Goal: Task Accomplishment & Management: Use online tool/utility

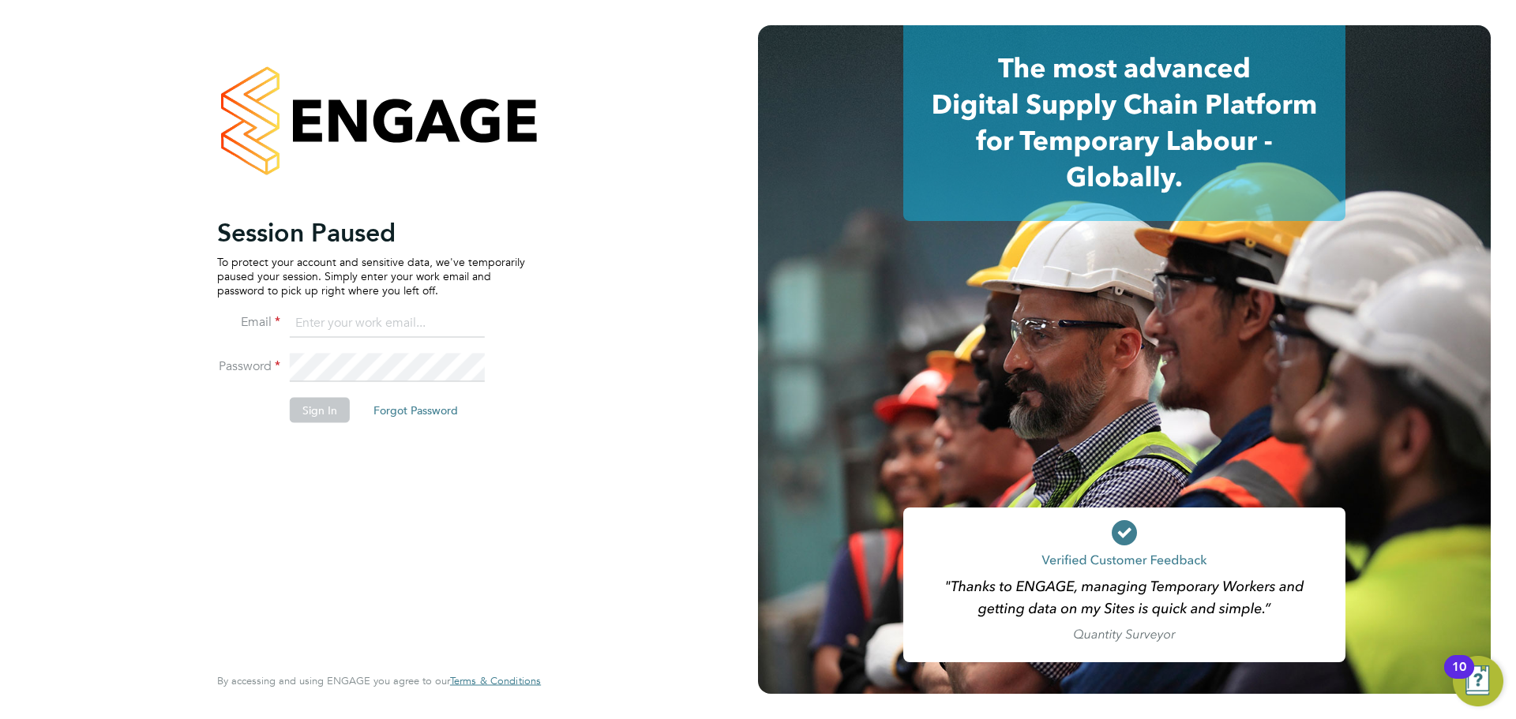
click at [396, 306] on ng-template "Session Paused To protect your account and sensitive data, we've temporarily pa…" at bounding box center [371, 327] width 308 height 222
drag, startPoint x: 382, startPoint y: 325, endPoint x: 433, endPoint y: 337, distance: 51.9
click at [382, 325] on input at bounding box center [387, 324] width 195 height 28
type input "[EMAIL_ADDRESS][PERSON_NAME][DOMAIN_NAME]"
click at [325, 406] on button "Sign In" at bounding box center [320, 409] width 60 height 25
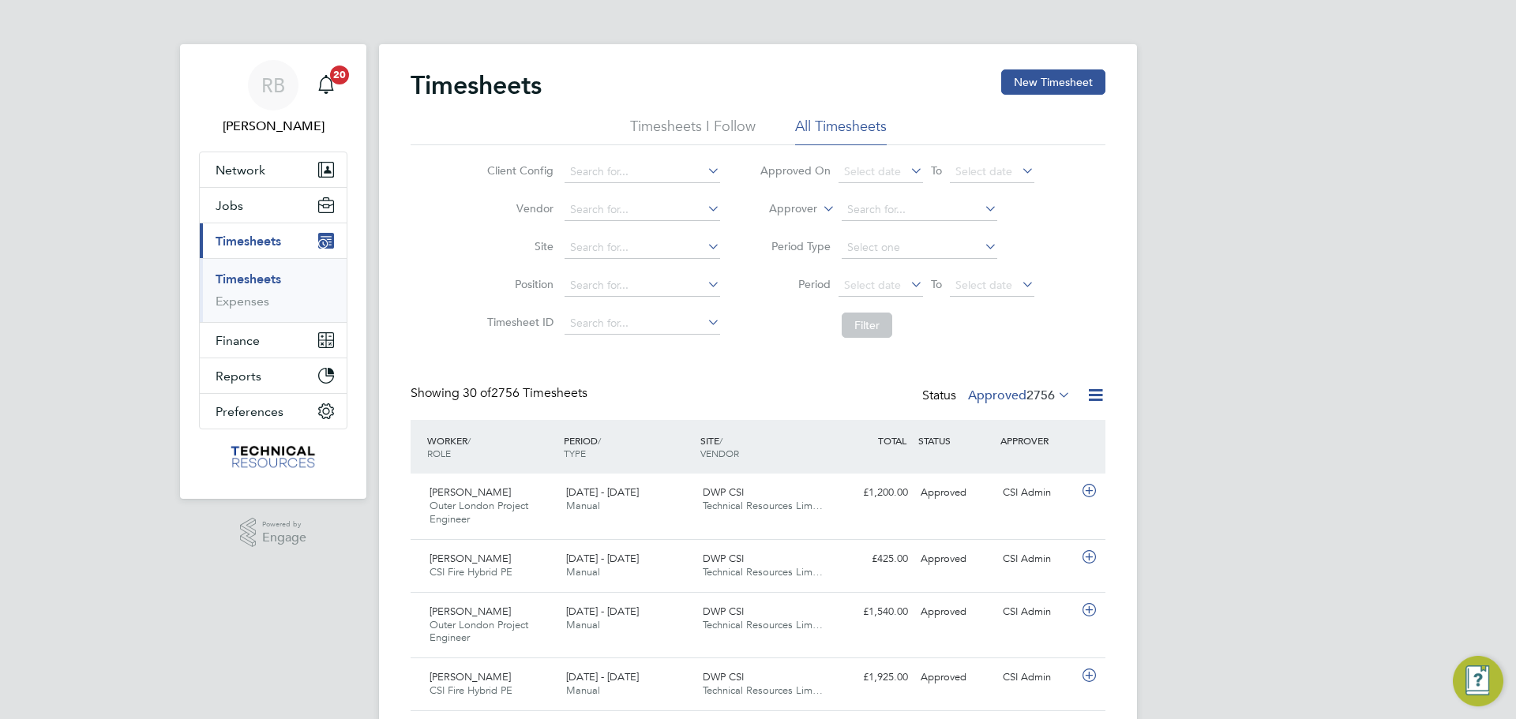
click at [1087, 399] on icon at bounding box center [1096, 395] width 20 height 20
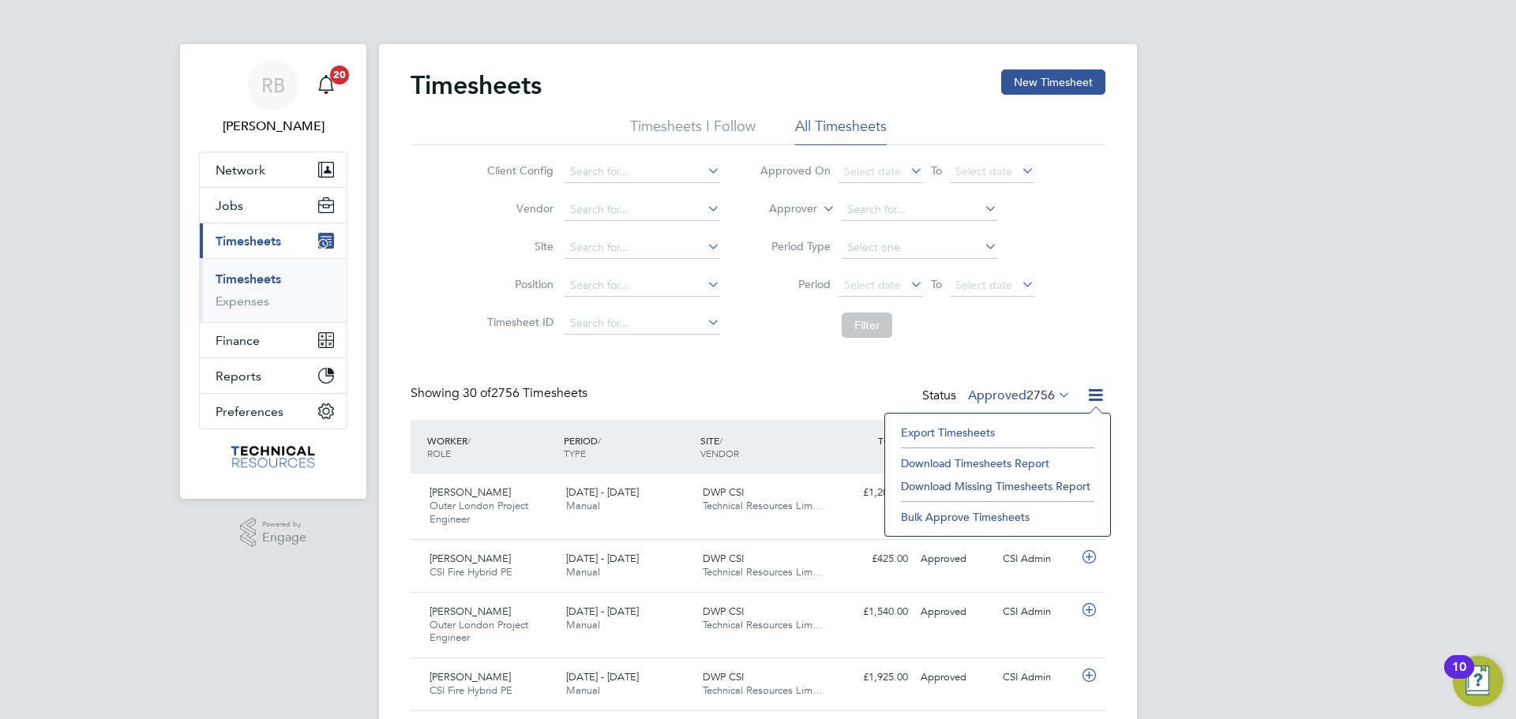
click at [930, 426] on li "Export Timesheets" at bounding box center [997, 433] width 209 height 22
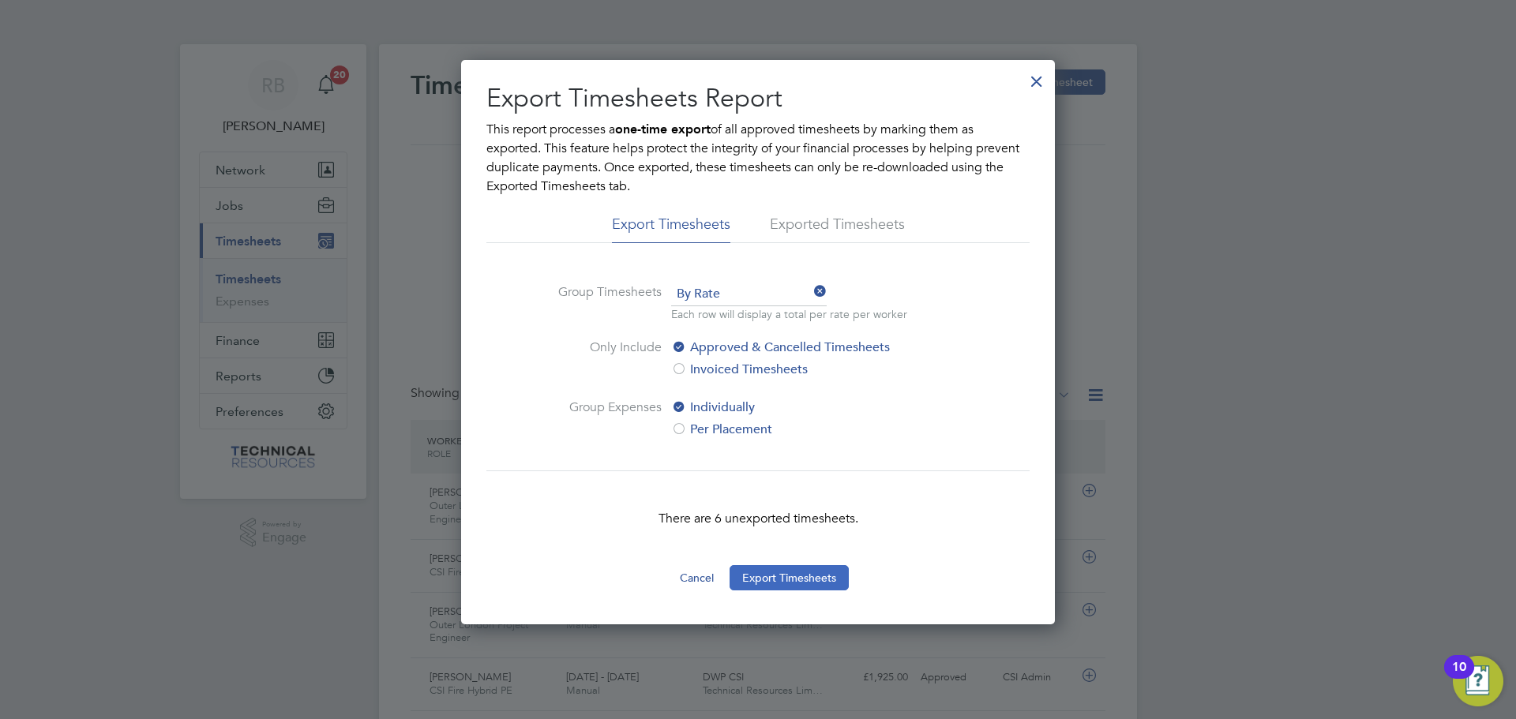
click at [805, 577] on button "Export Timesheets" at bounding box center [789, 577] width 119 height 25
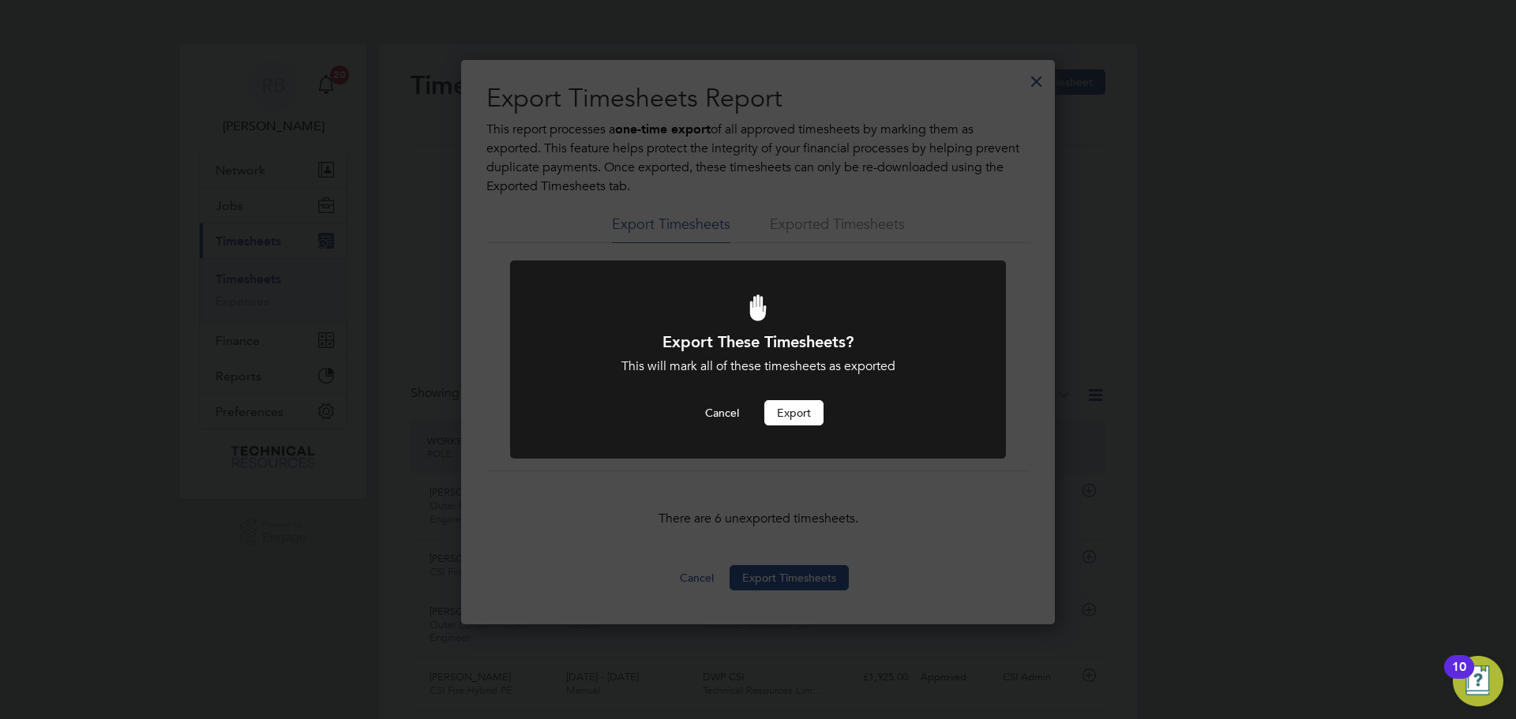
click at [794, 401] on button "Export" at bounding box center [793, 412] width 59 height 25
